Goal: Task Accomplishment & Management: Manage account settings

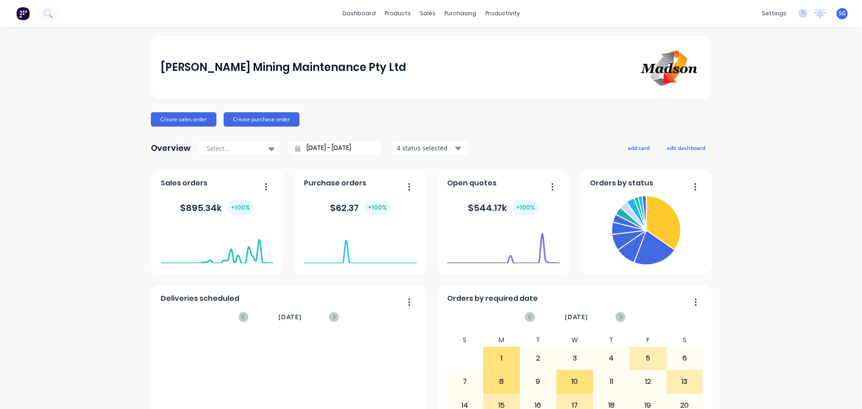
click at [838, 14] on span "SG" at bounding box center [841, 13] width 7 height 8
click at [773, 94] on button "Profile" at bounding box center [785, 103] width 119 height 18
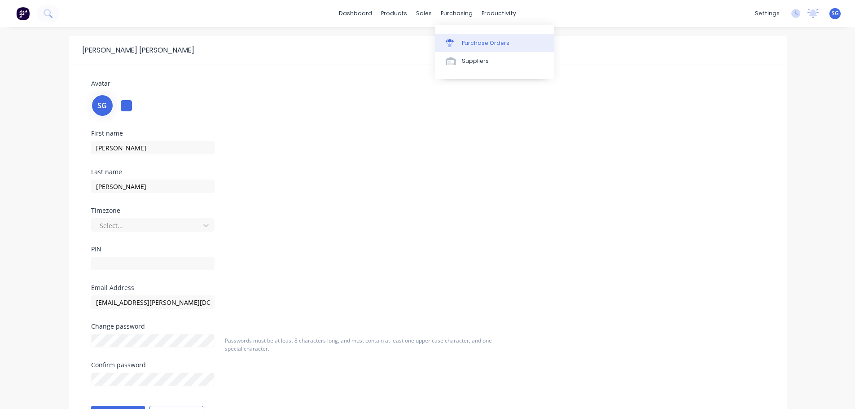
click at [453, 41] on icon at bounding box center [450, 40] width 8 height 3
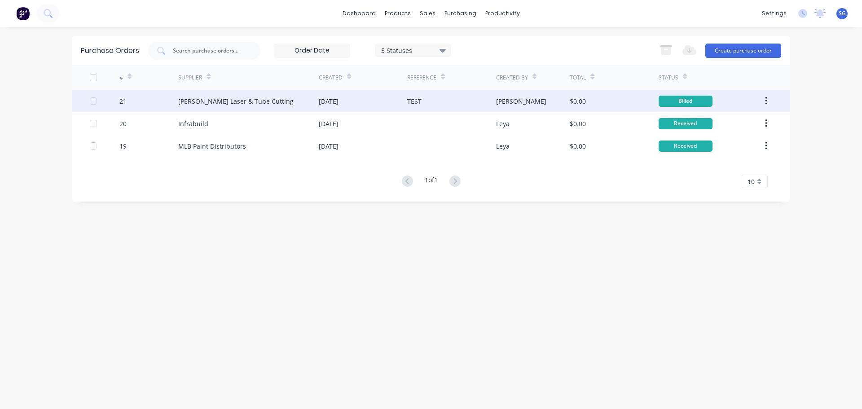
click at [766, 102] on icon "button" at bounding box center [766, 101] width 2 height 10
click at [732, 126] on div "Archive" at bounding box center [733, 124] width 69 height 13
